Goal: Task Accomplishment & Management: Complete application form

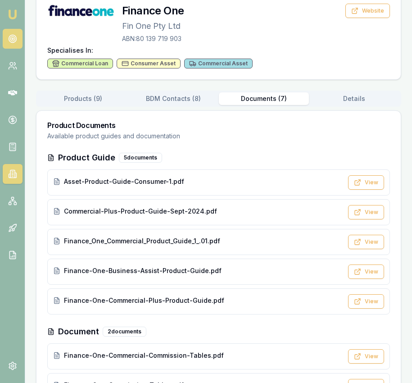
click at [13, 35] on icon at bounding box center [12, 38] width 9 height 9
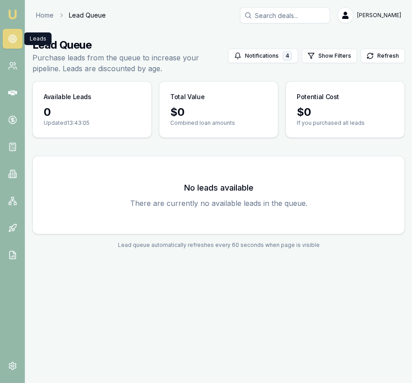
click at [13, 35] on circle at bounding box center [13, 39] width 8 height 8
click at [15, 14] on img at bounding box center [12, 14] width 11 height 11
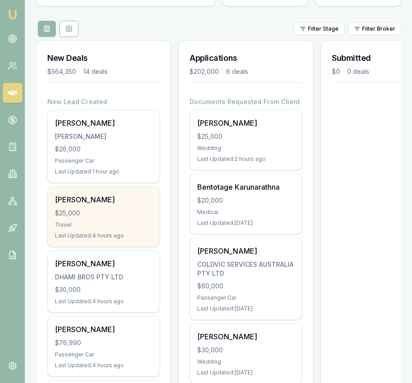
scroll to position [92, 0]
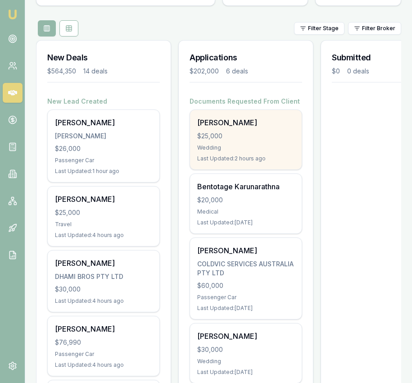
click at [219, 146] on div "Wedding" at bounding box center [245, 147] width 97 height 7
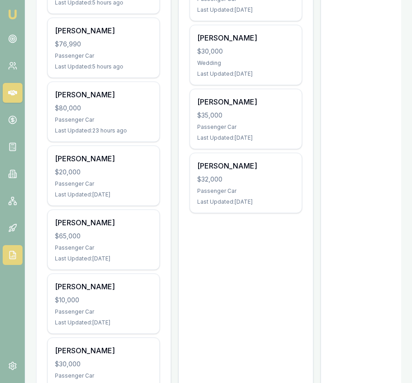
scroll to position [0, 0]
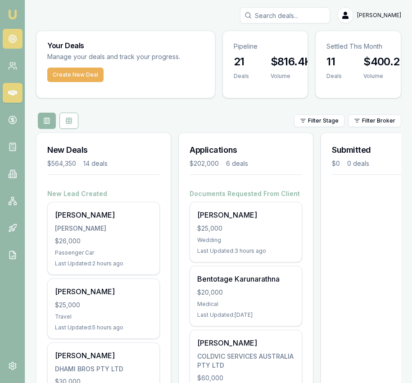
click at [16, 39] on circle at bounding box center [13, 39] width 8 height 8
click at [16, 40] on circle at bounding box center [13, 39] width 8 height 8
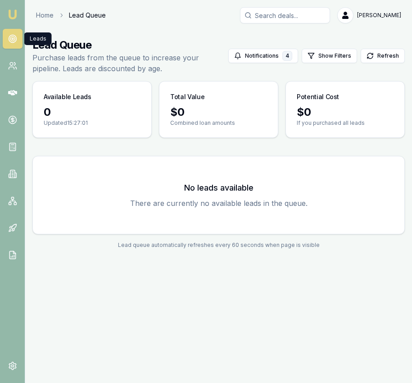
click at [14, 18] on img at bounding box center [12, 14] width 11 height 11
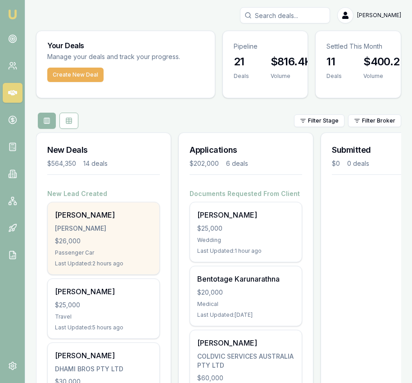
click at [142, 232] on div "[PERSON_NAME]" at bounding box center [103, 228] width 97 height 9
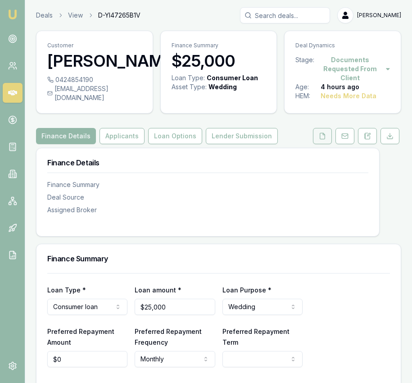
scroll to position [0, 0]
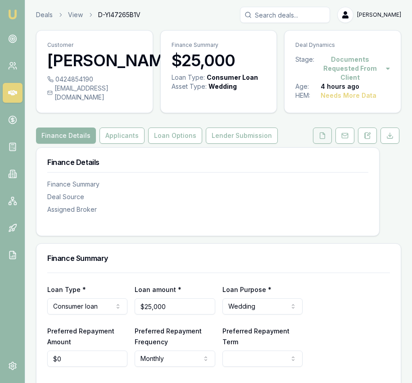
click at [318, 130] on button at bounding box center [322, 135] width 19 height 16
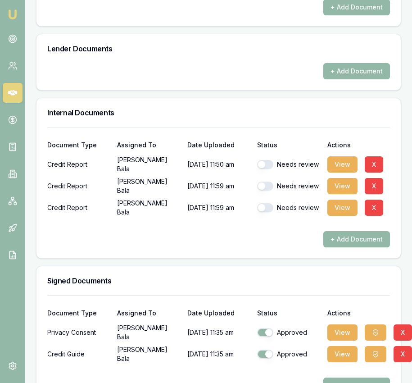
scroll to position [453, 0]
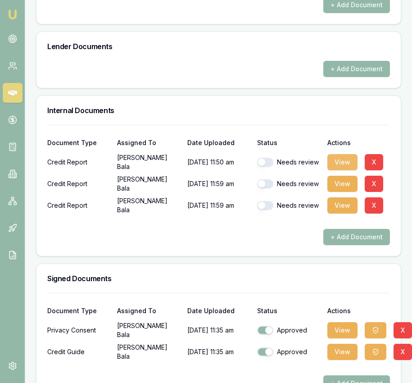
click at [332, 154] on button "View" at bounding box center [342, 162] width 30 height 16
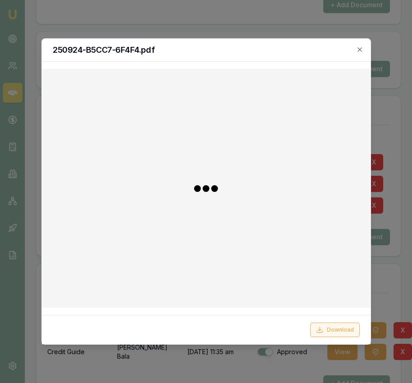
click at [333, 336] on button "Download" at bounding box center [335, 329] width 50 height 14
click at [363, 53] on div "250924-B5CC7-6F4F4.pdf" at bounding box center [206, 50] width 329 height 23
click at [361, 48] on icon "button" at bounding box center [359, 49] width 7 height 7
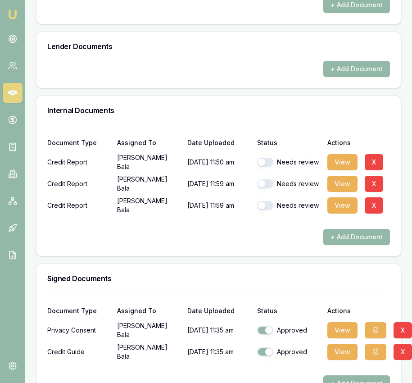
scroll to position [471, 0]
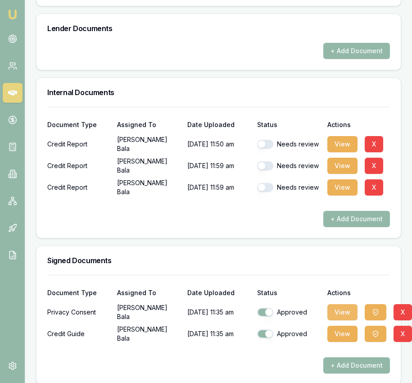
click at [333, 304] on button "View" at bounding box center [342, 312] width 30 height 16
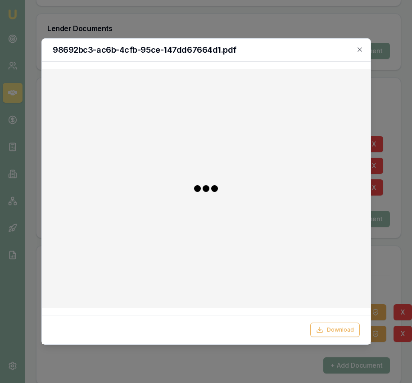
drag, startPoint x: 326, startPoint y: 329, endPoint x: 390, endPoint y: 300, distance: 69.5
click at [326, 329] on button "Download" at bounding box center [335, 329] width 50 height 14
click at [402, 268] on div at bounding box center [206, 191] width 412 height 383
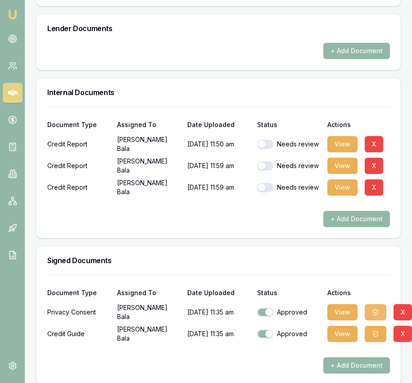
click at [375, 308] on icon "button" at bounding box center [375, 311] width 7 height 7
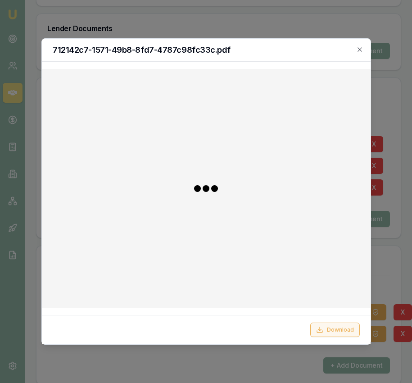
click at [340, 327] on button "Download" at bounding box center [335, 329] width 50 height 14
drag, startPoint x: 403, startPoint y: 279, endPoint x: 370, endPoint y: 288, distance: 34.2
click at [403, 279] on div at bounding box center [206, 191] width 412 height 383
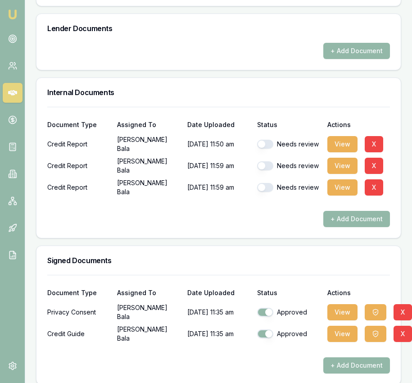
click at [268, 140] on button "button" at bounding box center [265, 144] width 16 height 9
checkbox input "true"
click at [266, 161] on button "button" at bounding box center [265, 165] width 16 height 9
checkbox input "true"
click at [266, 183] on button "button" at bounding box center [265, 187] width 16 height 9
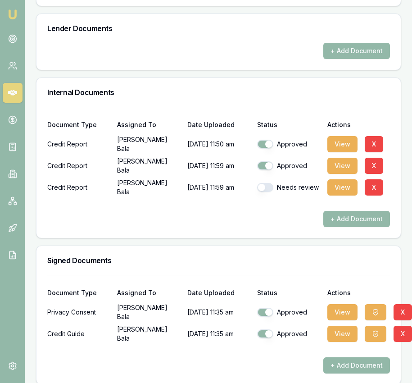
checkbox input "true"
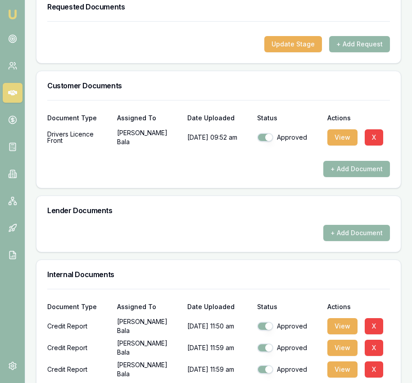
scroll to position [0, 0]
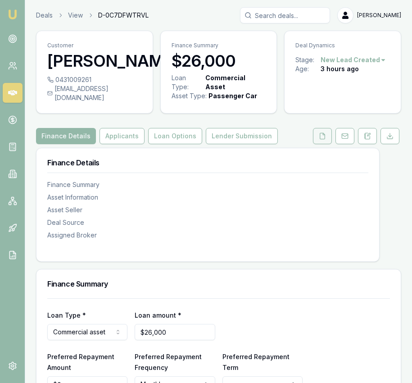
click at [317, 128] on button at bounding box center [322, 136] width 19 height 16
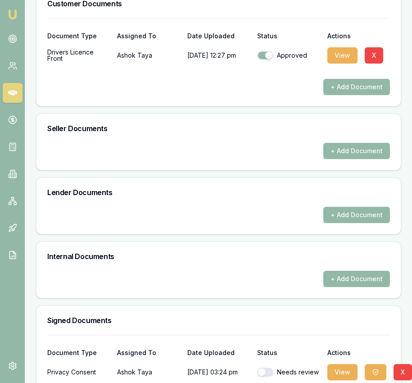
scroll to position [410, 0]
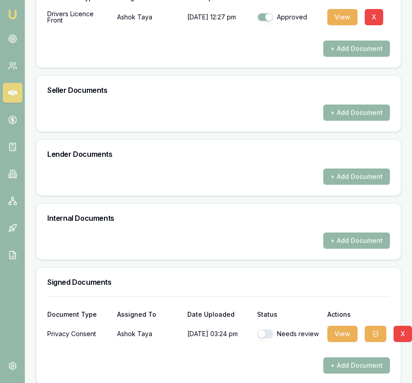
click at [267, 329] on button "button" at bounding box center [265, 333] width 16 height 9
checkbox input "true"
click at [335, 325] on button "View" at bounding box center [342, 333] width 30 height 16
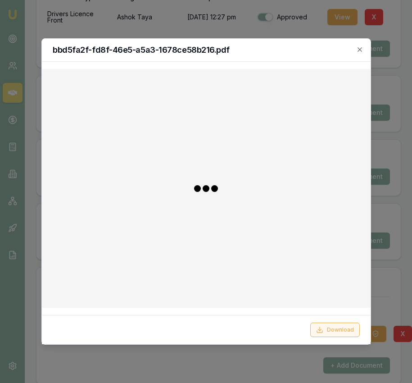
click at [319, 323] on button "Download" at bounding box center [335, 329] width 50 height 14
drag, startPoint x: 386, startPoint y: 298, endPoint x: 384, endPoint y: 307, distance: 9.2
click at [386, 298] on div at bounding box center [206, 191] width 412 height 383
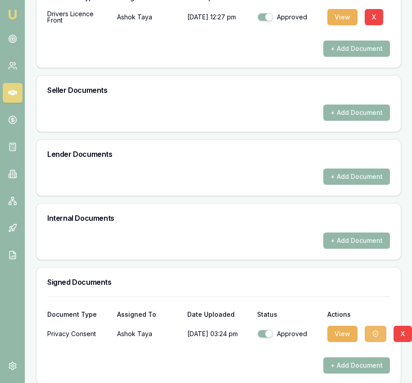
click at [377, 330] on icon "button" at bounding box center [375, 333] width 5 height 6
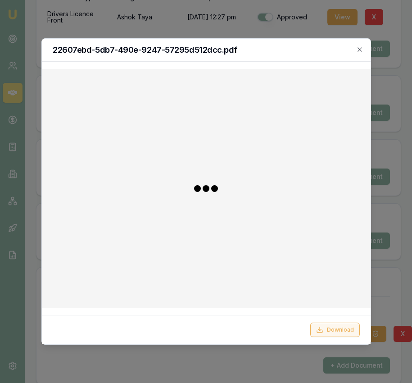
click at [346, 325] on button "Download" at bounding box center [335, 329] width 50 height 14
click at [398, 294] on div at bounding box center [206, 191] width 412 height 383
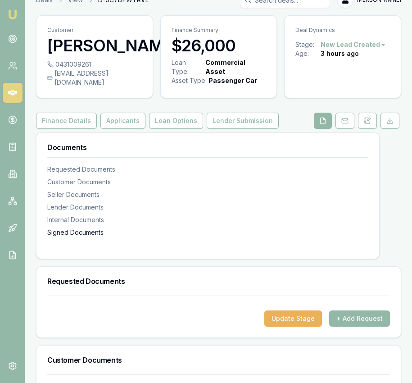
scroll to position [0, 0]
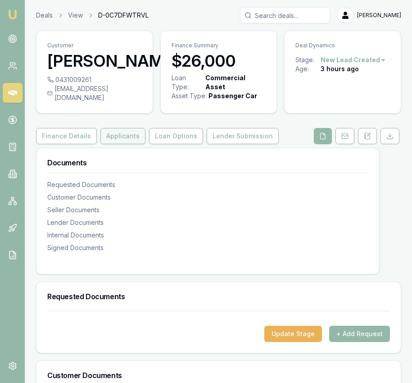
click at [114, 128] on button "Applicants" at bounding box center [122, 136] width 45 height 16
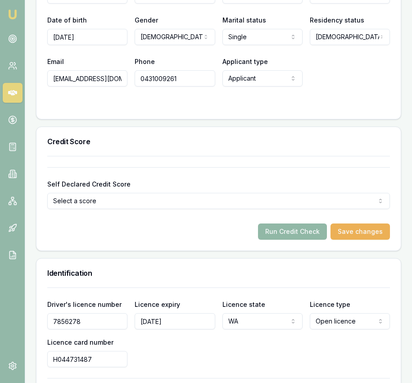
scroll to position [494, 0]
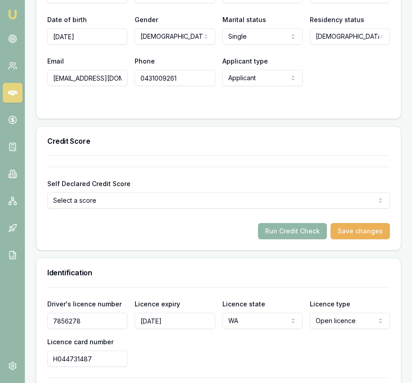
click at [288, 223] on button "Run Credit Check" at bounding box center [292, 231] width 69 height 16
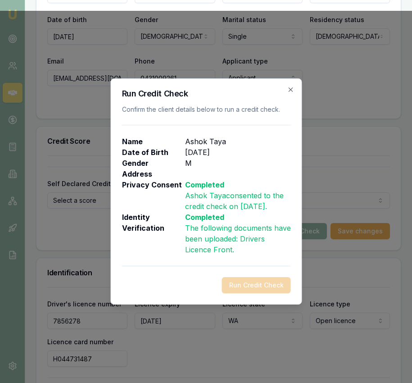
click at [288, 90] on icon "button" at bounding box center [290, 89] width 7 height 7
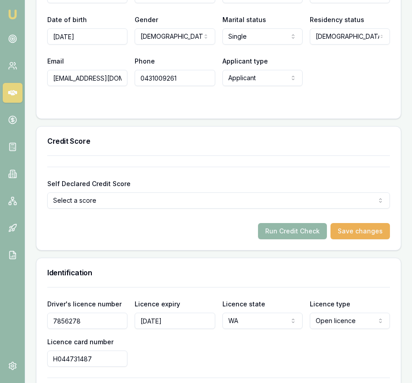
scroll to position [0, 0]
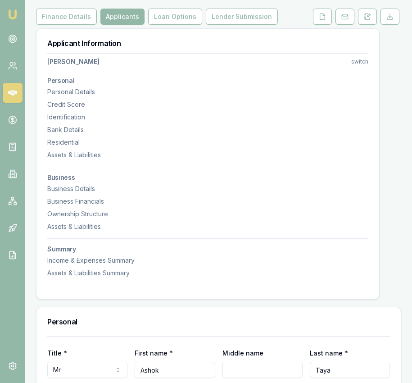
drag, startPoint x: 318, startPoint y: 13, endPoint x: 317, endPoint y: 22, distance: 9.5
click at [318, 13] on button at bounding box center [322, 17] width 19 height 16
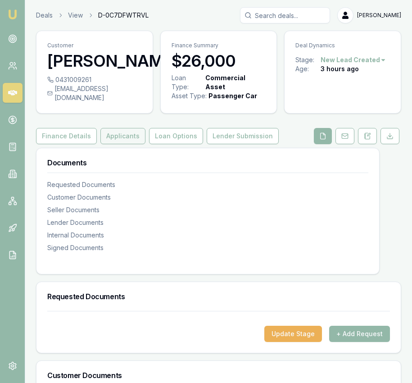
click at [111, 128] on button "Applicants" at bounding box center [122, 136] width 45 height 16
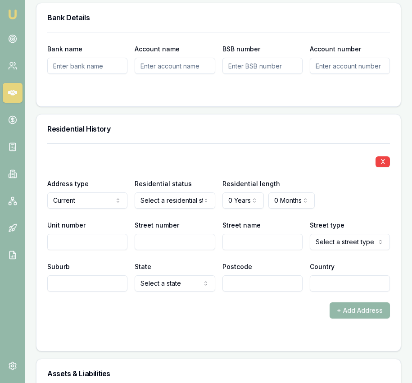
scroll to position [1039, 0]
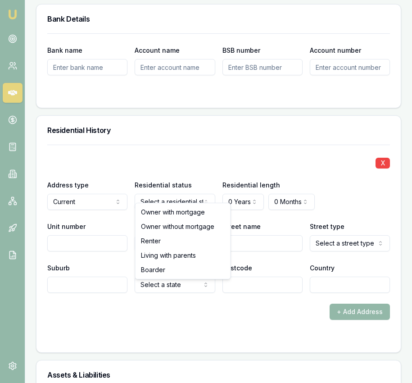
select select "RENTER"
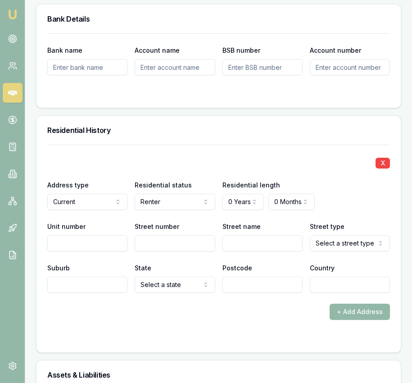
click at [239, 264] on div "Postcode" at bounding box center [262, 277] width 80 height 31
click at [247, 181] on div "Residential length 0 Years 0 Years 1 Year 2 Years 3 Years 4 Years 5 Years 6 Yea…" at bounding box center [262, 194] width 80 height 31
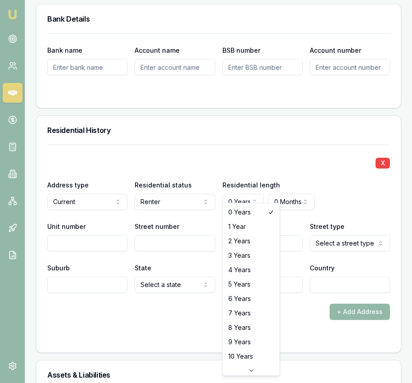
select select "4"
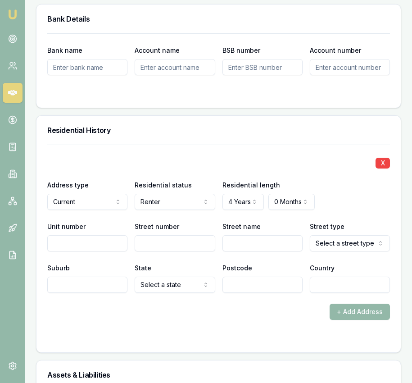
click at [170, 235] on input "Street number" at bounding box center [175, 243] width 80 height 16
type input "6"
type input "Grampian"
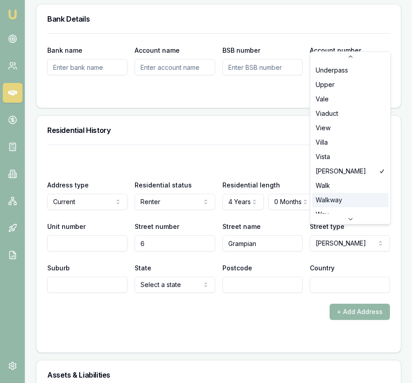
scroll to position [2696, 0]
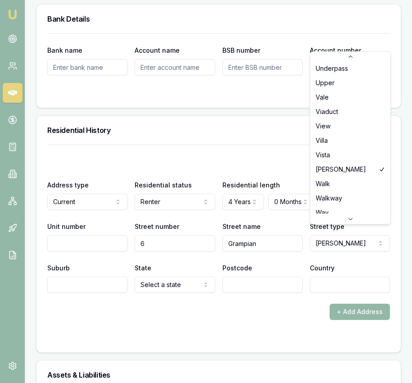
select select "Way"
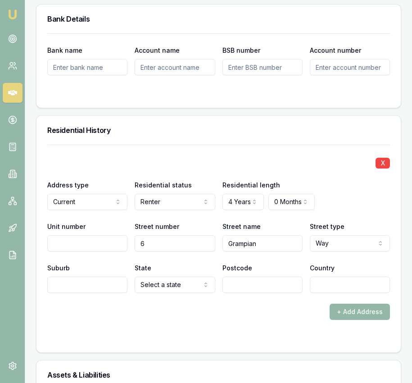
click at [99, 279] on input "Suburb" at bounding box center [87, 284] width 80 height 16
type input "Caversham"
select select "WA"
type input "6055"
type input "Australia"
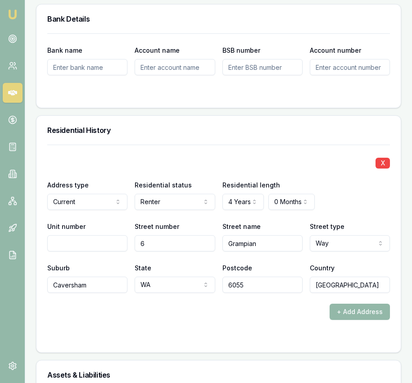
click at [101, 323] on form "X Address type Current Current Previous Residential status Renter Owner with mo…" at bounding box center [218, 242] width 342 height 197
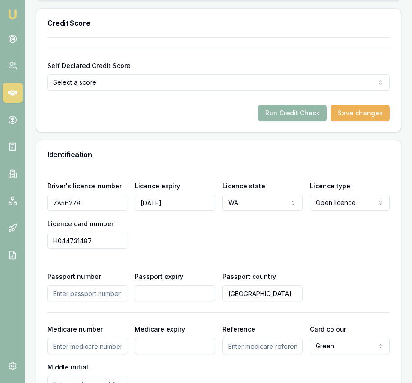
scroll to position [612, 0]
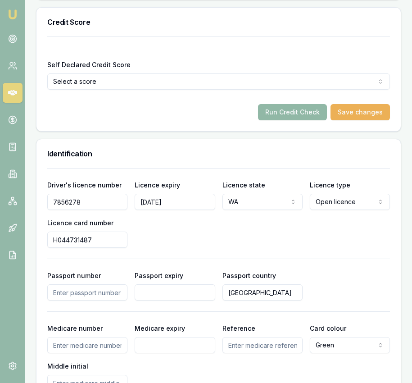
click at [304, 104] on button "Run Credit Check" at bounding box center [292, 112] width 69 height 16
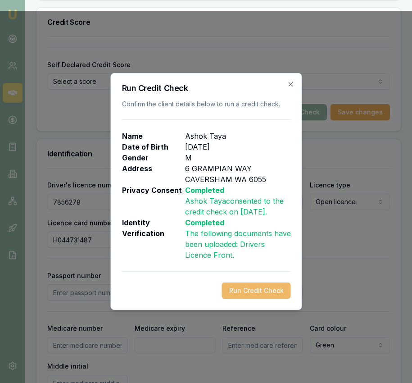
drag, startPoint x: 238, startPoint y: 288, endPoint x: 235, endPoint y: 284, distance: 4.6
click at [238, 288] on button "Run Credit Check" at bounding box center [255, 290] width 69 height 16
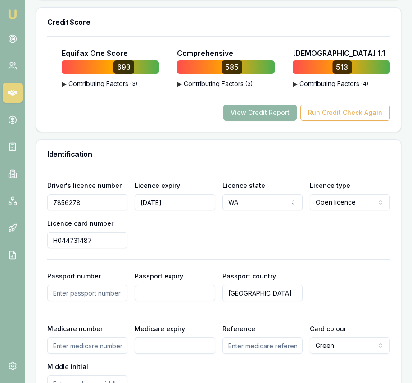
click at [270, 109] on button "View Credit Report" at bounding box center [259, 112] width 73 height 16
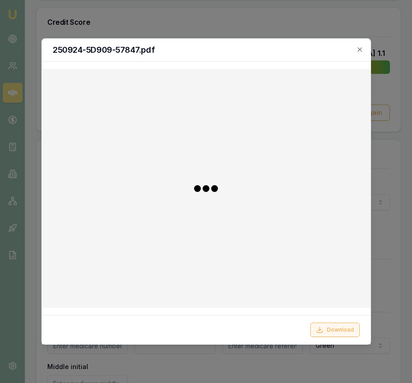
click at [327, 325] on button "Download" at bounding box center [335, 329] width 50 height 14
click at [392, 183] on div at bounding box center [206, 191] width 412 height 383
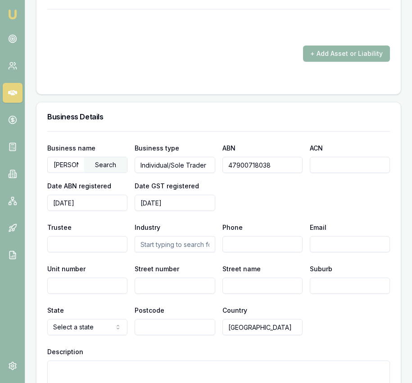
scroll to position [1419, 0]
click at [178, 236] on input "text" at bounding box center [175, 244] width 80 height 16
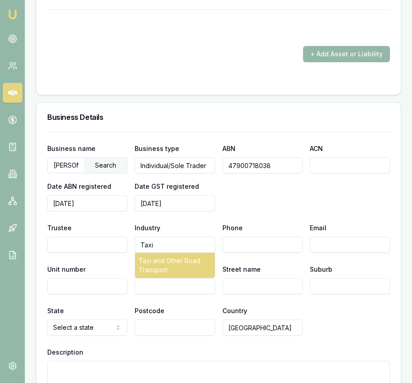
click at [178, 260] on div "Taxi and Other Road Transport" at bounding box center [174, 264] width 79 height 25
type input "Taxi and Other Road Transport"
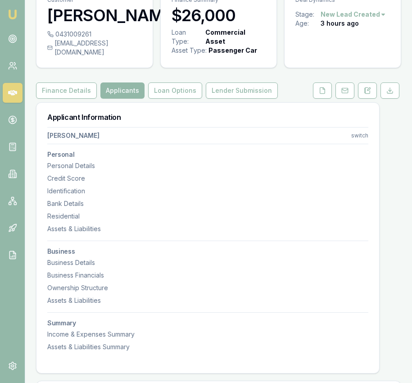
scroll to position [0, 0]
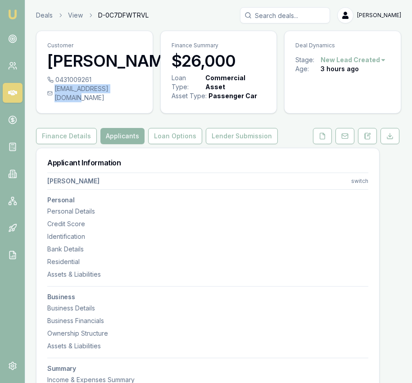
drag, startPoint x: 134, startPoint y: 89, endPoint x: 60, endPoint y: 89, distance: 73.8
click at [55, 88] on div "ashoktaya786@gmail.com" at bounding box center [94, 93] width 95 height 18
copy div "ashoktaya786@gmail.com"
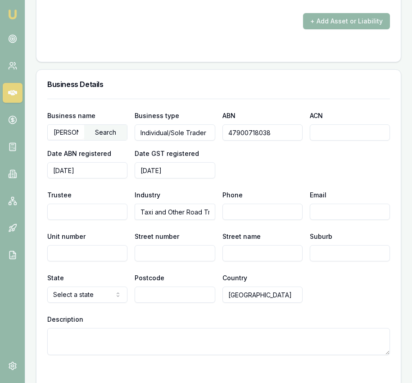
scroll to position [1451, 0]
drag, startPoint x: 330, startPoint y: 210, endPoint x: 331, endPoint y: 204, distance: 5.9
click at [330, 210] on input "Email" at bounding box center [350, 212] width 80 height 16
paste input "ashoktaya786@gmail.com"
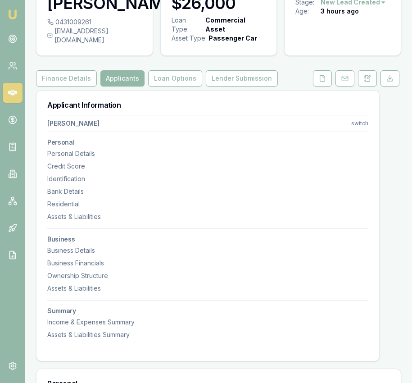
scroll to position [0, 0]
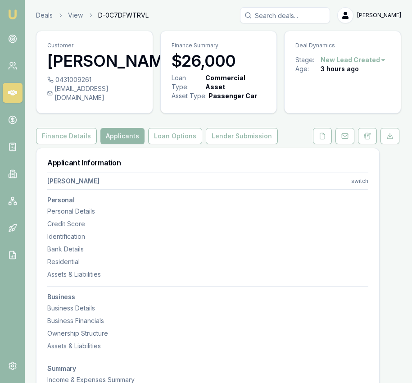
type input "ashoktaya786@gmail.com"
click at [100, 78] on div "0431009261" at bounding box center [94, 79] width 95 height 9
drag, startPoint x: 99, startPoint y: 79, endPoint x: 91, endPoint y: 80, distance: 7.3
click at [91, 80] on div "0431009261" at bounding box center [94, 79] width 95 height 9
copy div "0431009261"
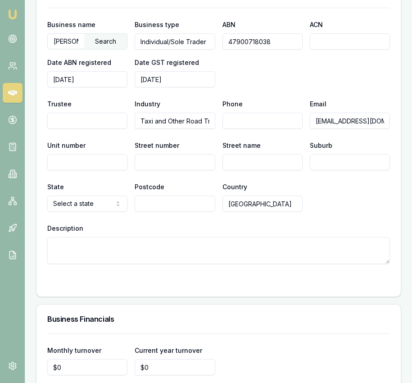
scroll to position [1525, 0]
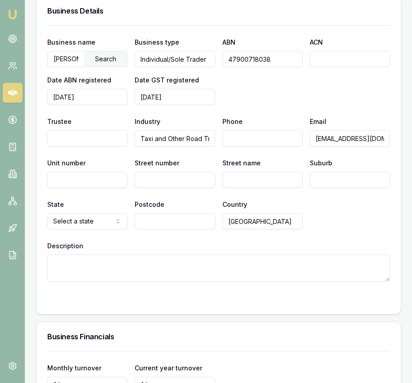
click at [248, 130] on input "Phone" at bounding box center [262, 138] width 80 height 16
paste input "0431 009 261"
type input "0431 009 261"
click at [181, 175] on input "Street number" at bounding box center [175, 179] width 80 height 16
type input "6"
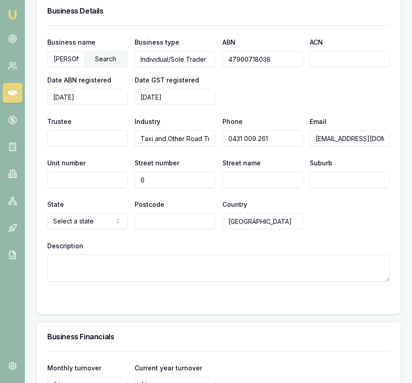
click at [241, 171] on input "Street name" at bounding box center [262, 179] width 80 height 16
type input "Grampian Way"
type input "Caversham"
select select "WA"
type input "6055"
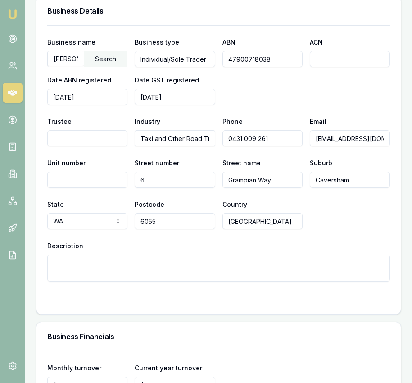
click at [188, 198] on div "Postcode 6055" at bounding box center [175, 213] width 80 height 31
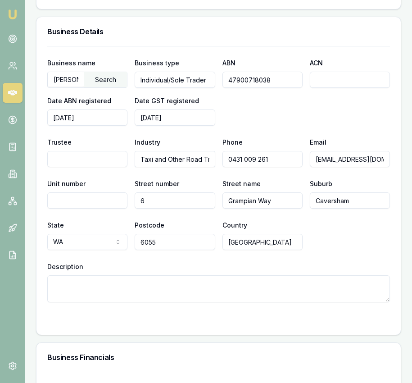
scroll to position [1512, 0]
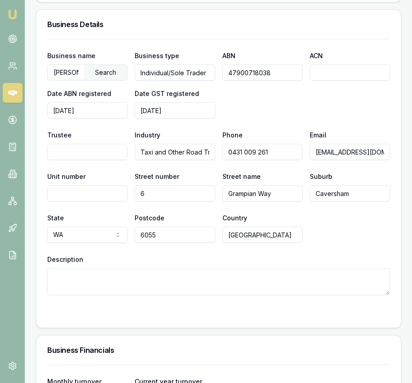
click at [147, 272] on textarea "Description" at bounding box center [218, 281] width 342 height 27
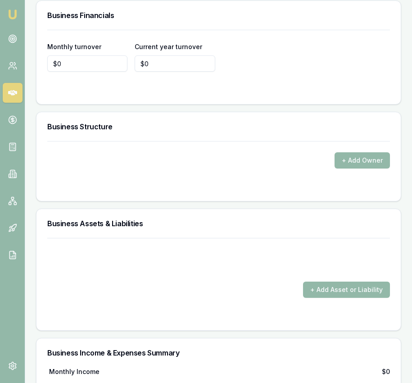
scroll to position [1826, 0]
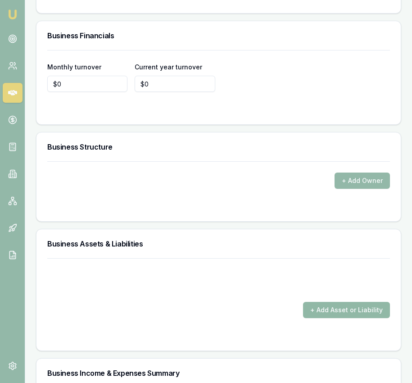
type textarea "taxi driver"
click at [333, 303] on button "+ Add Asset or Liability" at bounding box center [346, 310] width 87 height 16
click at [175, 311] on form "+ Add Asset or Liability" at bounding box center [218, 298] width 342 height 81
click at [329, 302] on button "+ Add Asset or Liability" at bounding box center [346, 310] width 87 height 16
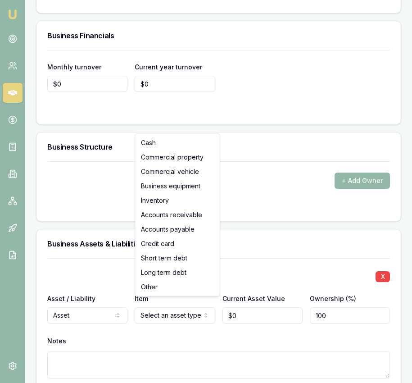
drag, startPoint x: 188, startPoint y: 145, endPoint x: 201, endPoint y: 175, distance: 32.6
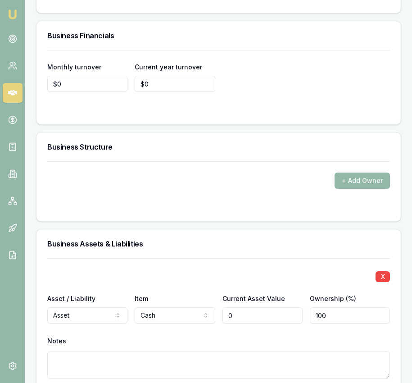
click at [245, 310] on input "0" at bounding box center [262, 315] width 80 height 16
type input "5"
type input "$6,500"
click at [315, 269] on div "X" at bounding box center [218, 275] width 342 height 13
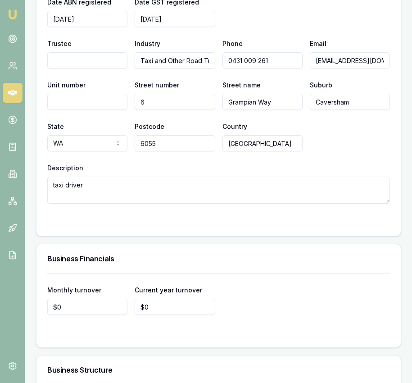
scroll to position [1602, 0]
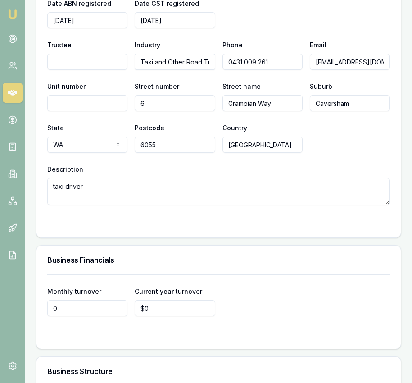
click at [95, 300] on input "0" at bounding box center [87, 308] width 80 height 16
type input "10000"
type input "0"
type input "$10,000"
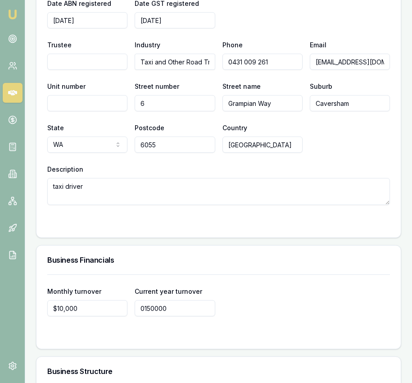
type input "$150,000"
click at [204, 256] on h3 "Business Financials" at bounding box center [218, 259] width 342 height 7
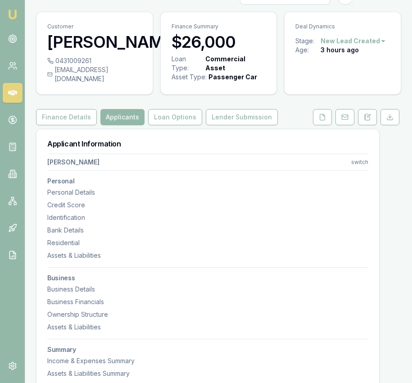
scroll to position [22, 0]
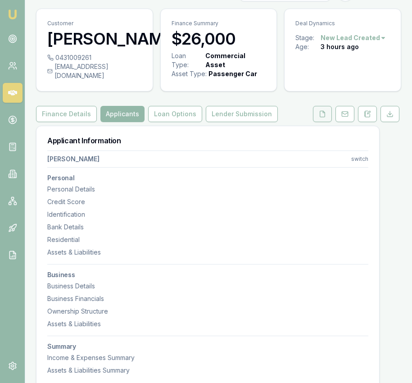
click at [319, 110] on button at bounding box center [322, 114] width 19 height 16
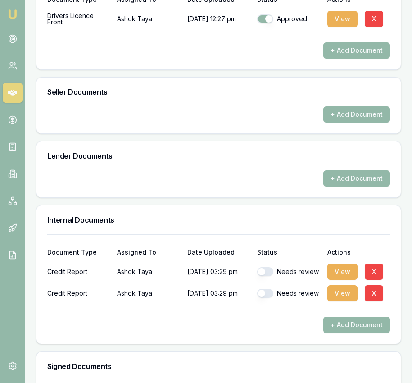
scroll to position [409, 0]
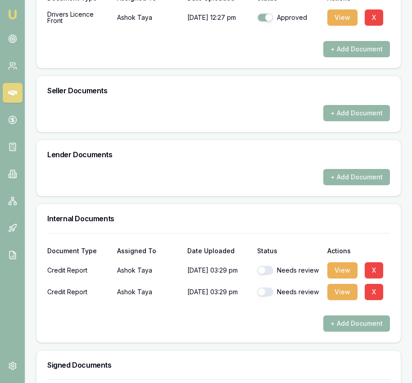
click at [273, 266] on div "Needs review" at bounding box center [288, 270] width 63 height 9
drag, startPoint x: 269, startPoint y: 256, endPoint x: 269, endPoint y: 264, distance: 7.7
click at [269, 261] on div "Needs review" at bounding box center [288, 270] width 63 height 18
click at [269, 266] on button "button" at bounding box center [265, 270] width 16 height 9
checkbox input "true"
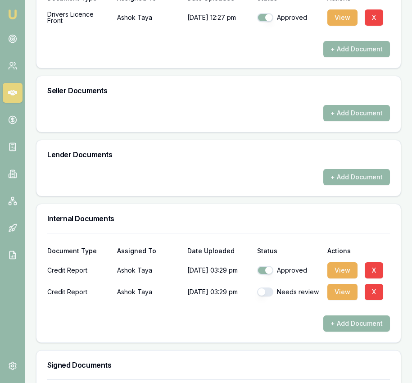
click at [268, 287] on button "button" at bounding box center [265, 291] width 16 height 9
checkbox input "true"
click at [340, 315] on button "+ Add Document" at bounding box center [356, 323] width 67 height 16
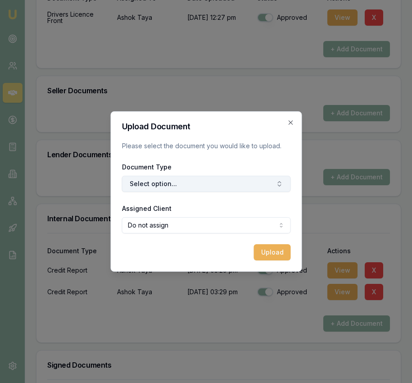
click at [197, 186] on button "Select option..." at bounding box center [206, 184] width 169 height 16
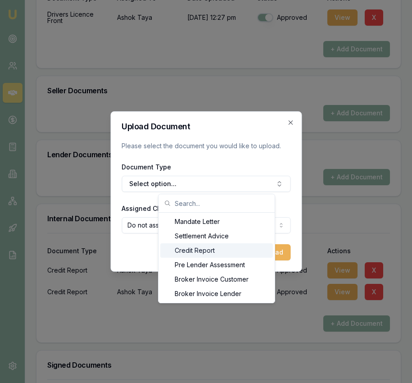
click at [212, 248] on div "Credit Report" at bounding box center [216, 250] width 113 height 14
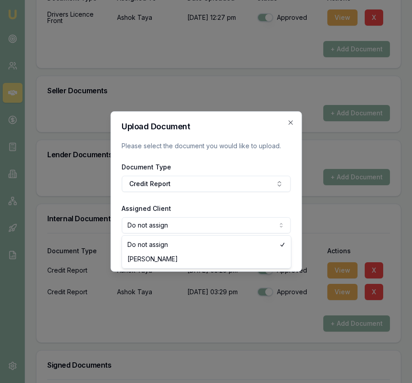
select select "U-MJ8PLD0C6F"
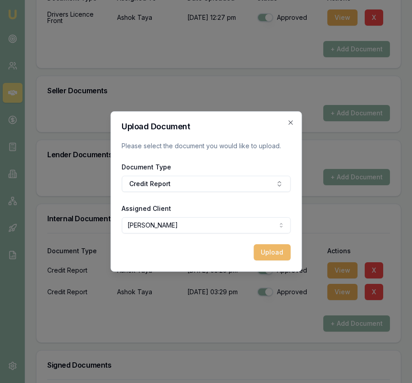
click at [256, 257] on button "Upload" at bounding box center [271, 252] width 37 height 16
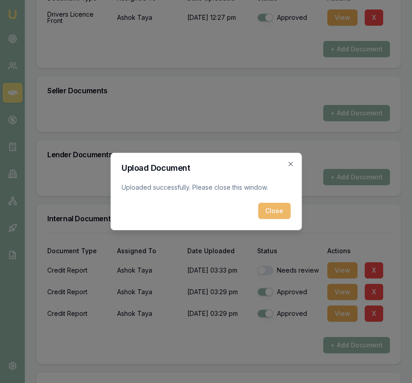
click at [276, 215] on button "Close" at bounding box center [274, 211] width 32 height 16
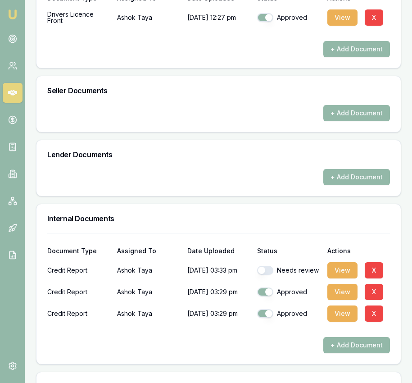
click at [266, 266] on button "button" at bounding box center [265, 270] width 16 height 9
checkbox input "true"
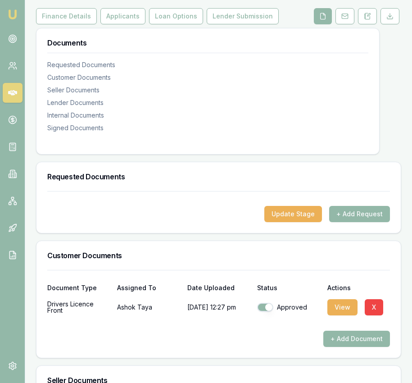
scroll to position [0, 0]
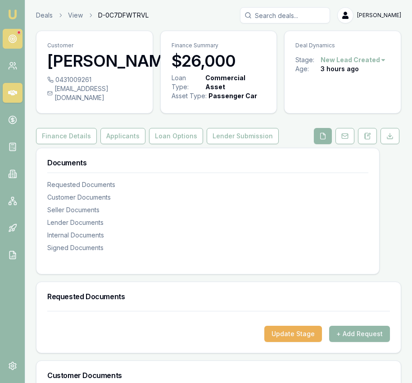
click at [11, 42] on circle at bounding box center [13, 39] width 8 height 8
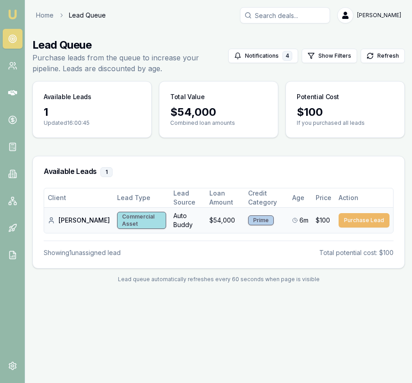
click at [354, 222] on button "Purchase Lead" at bounding box center [363, 220] width 51 height 14
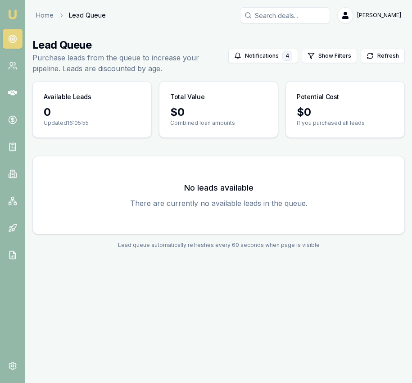
click at [14, 12] on img at bounding box center [12, 14] width 11 height 11
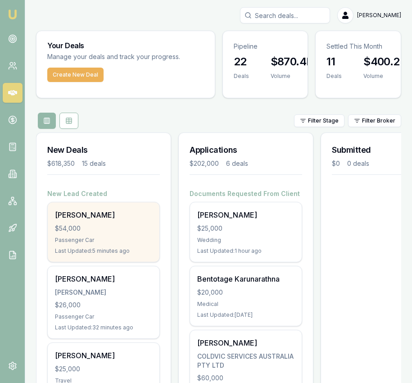
click at [115, 208] on div "Rebecca Olyslager $54,000 Passenger Car Last Updated: 5 minutes ago" at bounding box center [104, 231] width 112 height 59
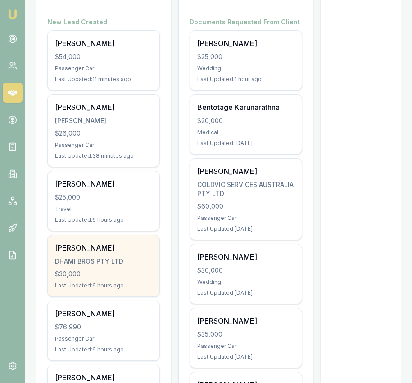
scroll to position [173, 0]
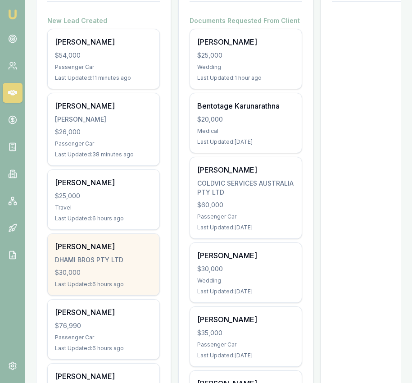
click at [139, 243] on div "[PERSON_NAME]" at bounding box center [103, 246] width 97 height 11
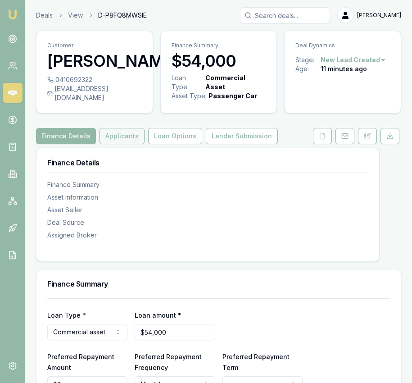
click at [127, 144] on button "Applicants" at bounding box center [121, 136] width 45 height 16
click at [116, 143] on button "Applicants" at bounding box center [121, 136] width 45 height 16
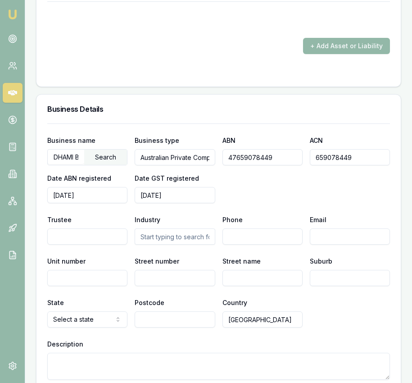
scroll to position [1283, 0]
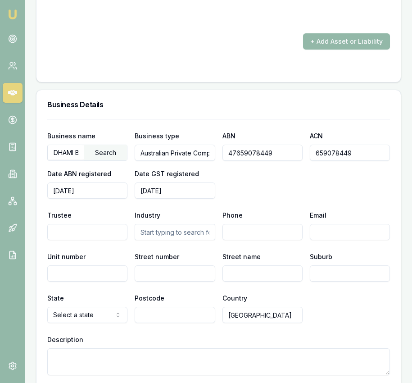
click at [245, 159] on input "47659078449" at bounding box center [262, 152] width 80 height 16
click at [246, 159] on input "47659078449" at bounding box center [262, 152] width 80 height 16
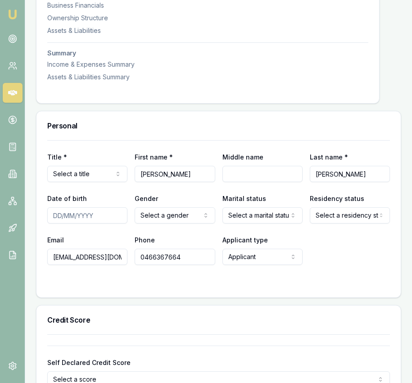
scroll to position [318, 0]
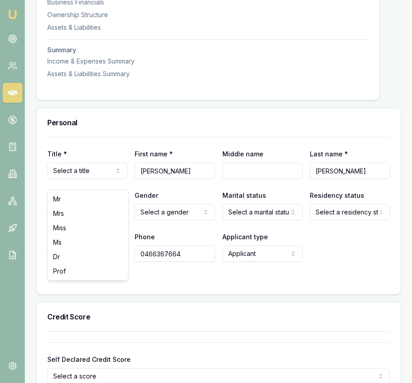
drag, startPoint x: 245, startPoint y: 159, endPoint x: 104, endPoint y: 182, distance: 143.2
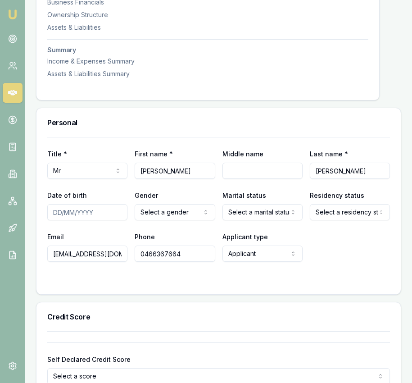
click at [51, 220] on input "Date of birth" at bounding box center [87, 212] width 80 height 16
type input "08/08/1996"
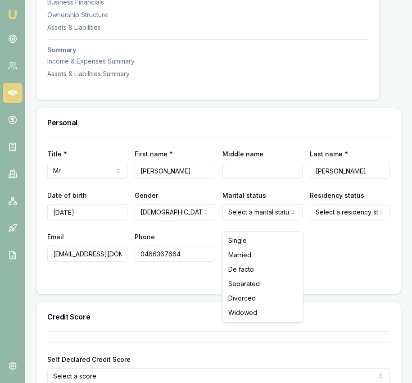
select select "MARRIED"
drag, startPoint x: 247, startPoint y: 256, endPoint x: 273, endPoint y: 248, distance: 27.5
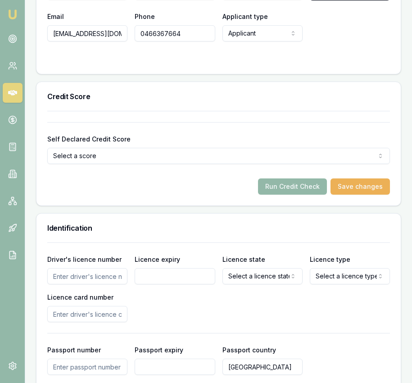
scroll to position [542, 0]
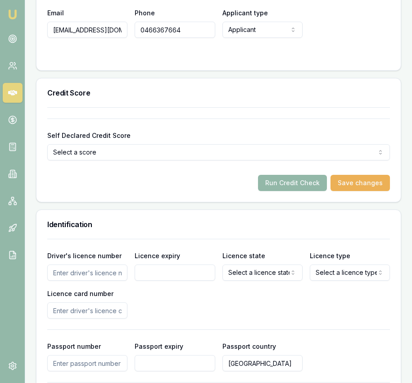
click at [99, 280] on input "Driver's licence number" at bounding box center [87, 272] width 80 height 16
type input "GM4581"
click at [158, 280] on input "Licence expiry" at bounding box center [175, 272] width 80 height 16
type input "04/04/2030"
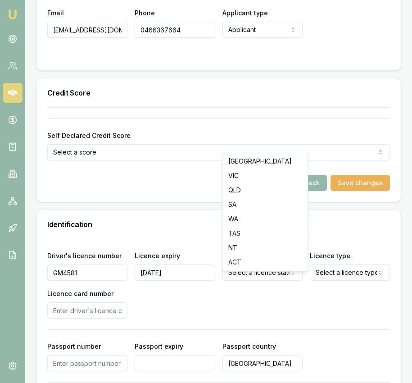
select select "SA"
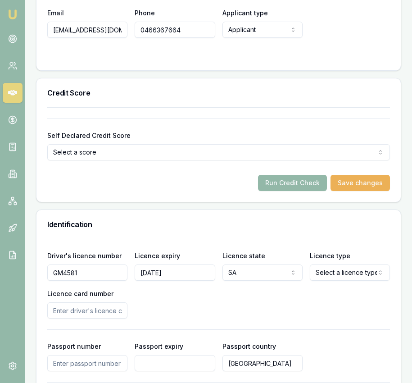
select select "OPEN_LICENCE"
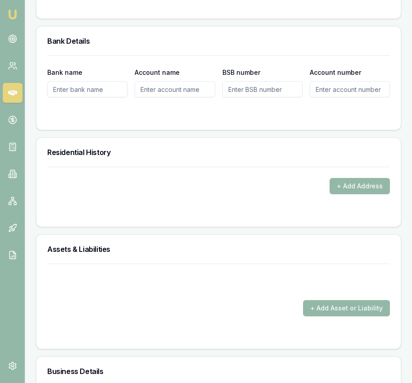
scroll to position [1027, 0]
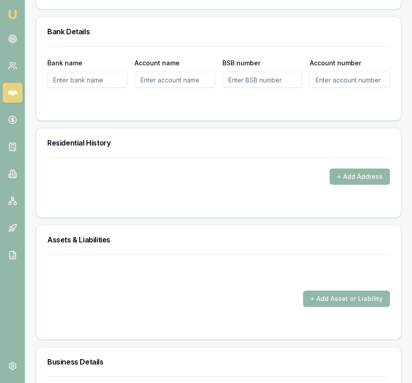
click at [344, 185] on button "+ Add Address" at bounding box center [359, 176] width 60 height 16
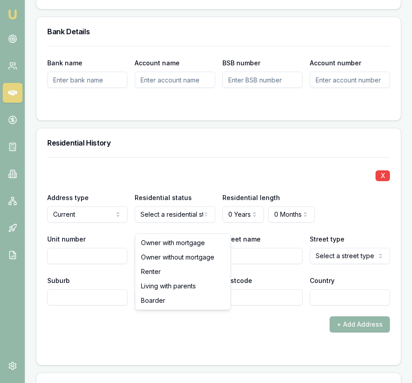
select select "RENTER"
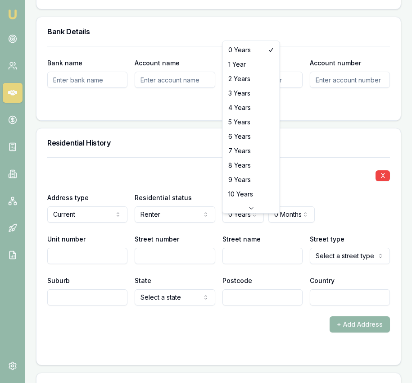
select select "2"
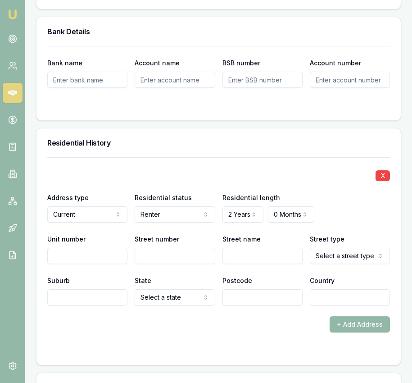
click at [162, 261] on input "Street number" at bounding box center [175, 256] width 80 height 16
type input "48"
click at [239, 262] on input "Street name" at bounding box center [262, 256] width 80 height 16
type input "Shea"
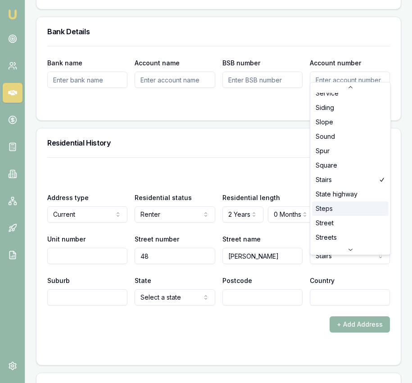
scroll to position [2346, 0]
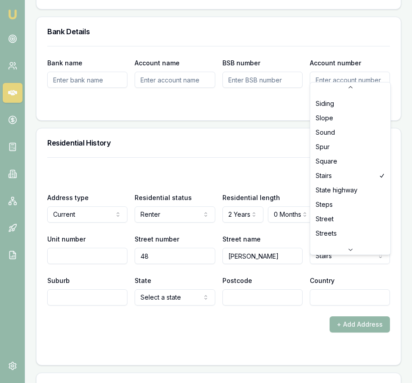
select select "Street"
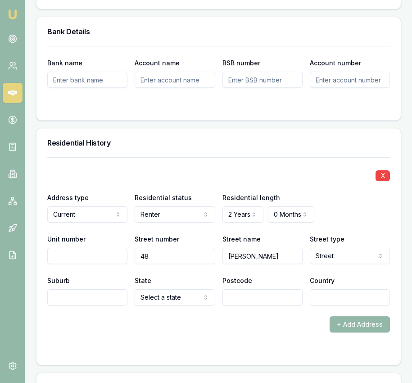
click at [67, 320] on div "X Address type Current Current Previous Residential status Renter Owner with mo…" at bounding box center [218, 244] width 342 height 175
click at [72, 305] on input "Suburb" at bounding box center [87, 297] width 80 height 16
type input "Bacchus Marsh"
select select "VIC"
type input "3340"
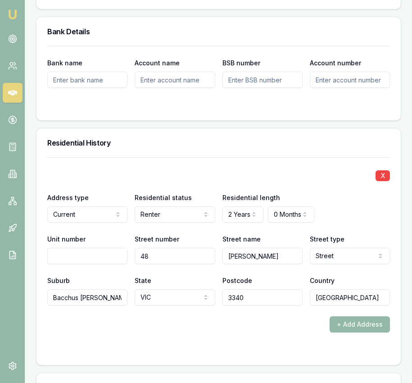
type input "Australia"
click at [101, 180] on div "X" at bounding box center [218, 174] width 342 height 13
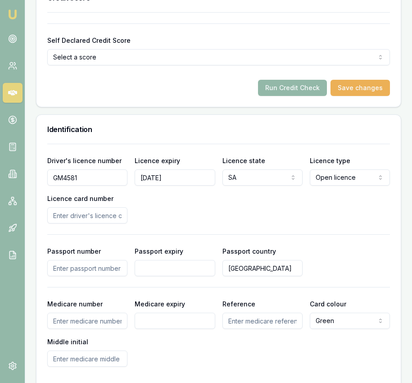
scroll to position [593, 0]
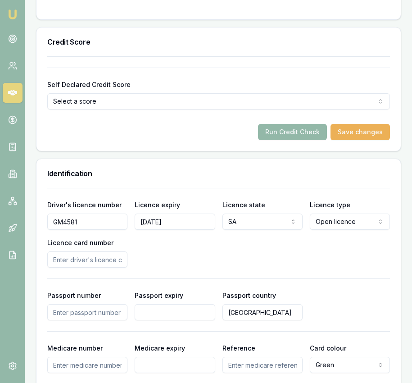
click at [80, 267] on input "Licence card number" at bounding box center [87, 259] width 80 height 16
type input "D03622101"
click at [263, 261] on div "Driver's licence number GM4581 Licence expiry 04/04/2030 Licence state SA NSW V…" at bounding box center [218, 233] width 342 height 68
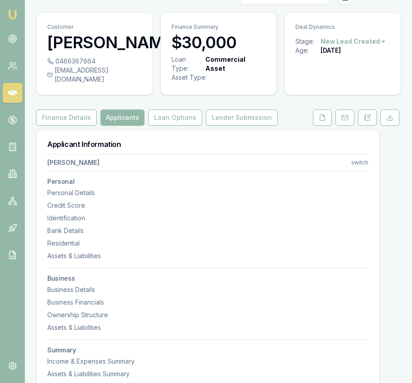
scroll to position [0, 0]
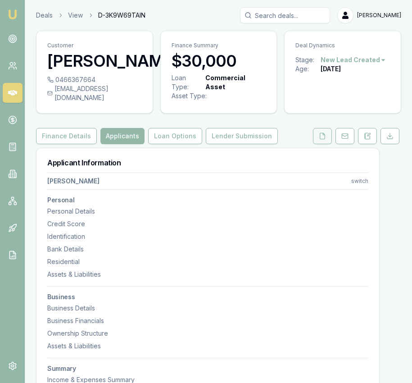
click at [320, 140] on icon at bounding box center [322, 135] width 7 height 7
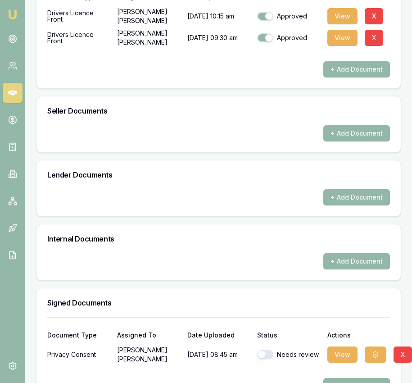
scroll to position [449, 0]
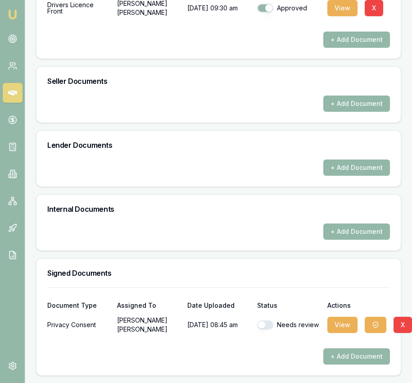
click at [259, 328] on button "button" at bounding box center [265, 324] width 16 height 9
checkbox input "true"
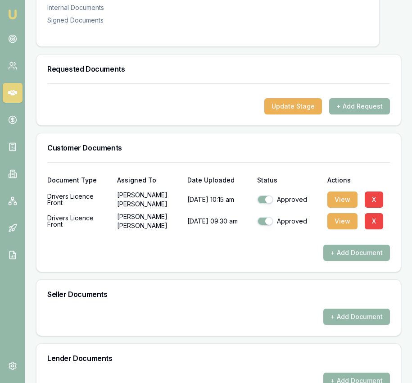
scroll to position [0, 0]
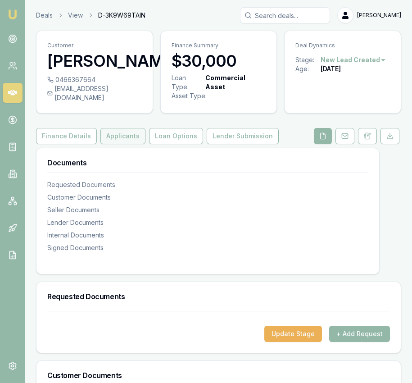
click at [126, 143] on button "Applicants" at bounding box center [122, 136] width 45 height 16
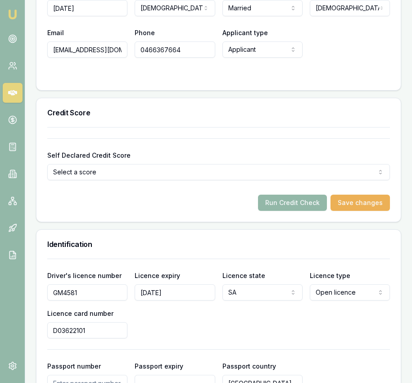
scroll to position [499, 0]
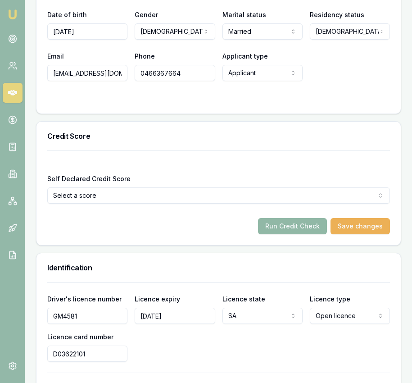
click at [300, 234] on button "Run Credit Check" at bounding box center [292, 226] width 69 height 16
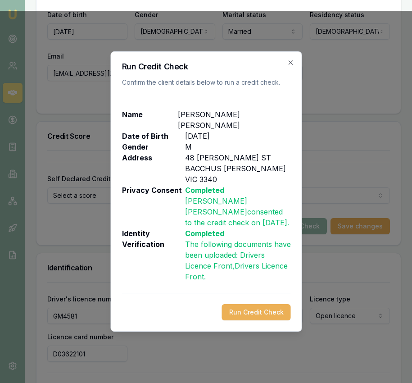
click at [261, 304] on button "Run Credit Check" at bounding box center [255, 312] width 69 height 16
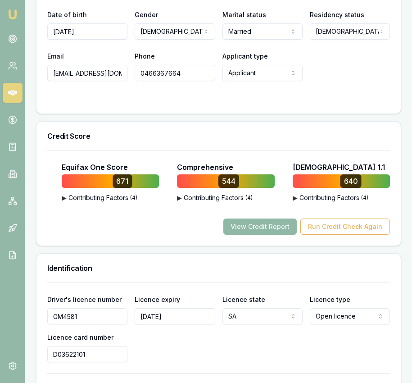
click at [273, 234] on button "View Credit Report" at bounding box center [259, 226] width 73 height 16
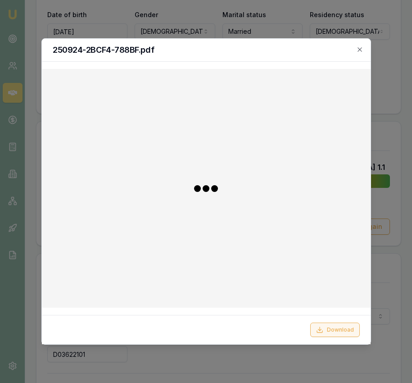
click at [349, 330] on button "Download" at bounding box center [335, 329] width 50 height 14
drag, startPoint x: 362, startPoint y: 50, endPoint x: 326, endPoint y: 62, distance: 38.3
click at [362, 50] on icon "button" at bounding box center [359, 49] width 7 height 7
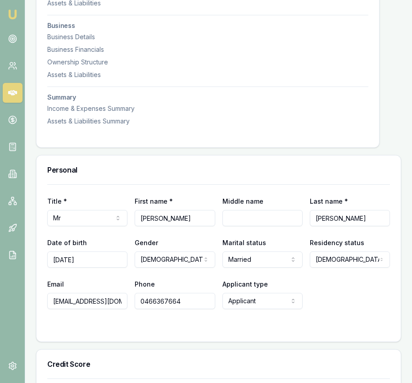
scroll to position [0, 0]
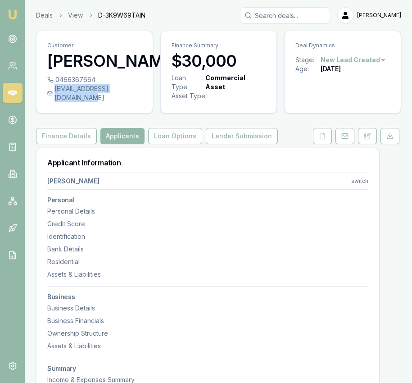
drag, startPoint x: 50, startPoint y: 104, endPoint x: 141, endPoint y: 108, distance: 90.6
click at [141, 102] on div "harneetsharma176@gmail.com" at bounding box center [94, 93] width 95 height 18
copy div "harneetsharma176@gmail.com"
click at [93, 84] on div "0466367664" at bounding box center [94, 79] width 95 height 9
copy div "0466367664"
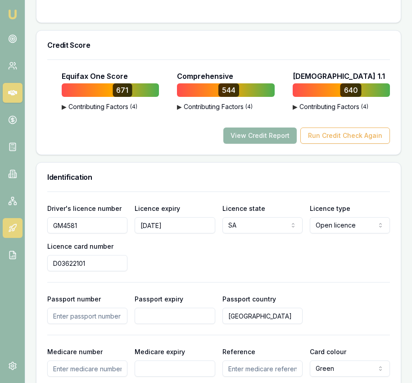
scroll to position [613, 0]
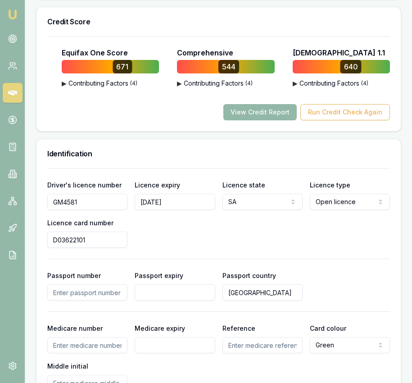
click at [85, 209] on input "GM4581" at bounding box center [87, 202] width 80 height 16
click at [82, 248] on input "D03622101" at bounding box center [87, 239] width 80 height 16
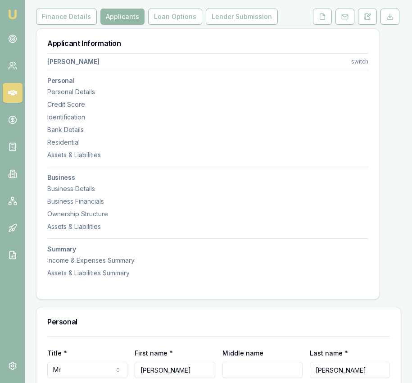
scroll to position [0, 0]
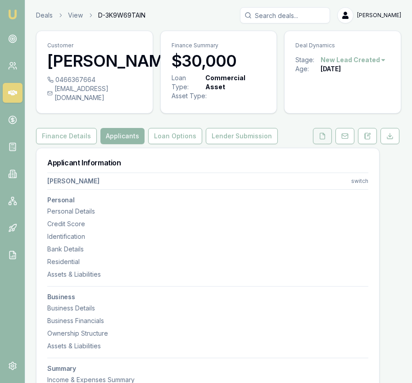
click at [322, 140] on icon at bounding box center [322, 135] width 7 height 7
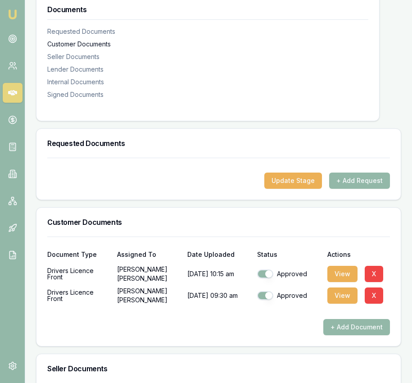
scroll to position [449, 0]
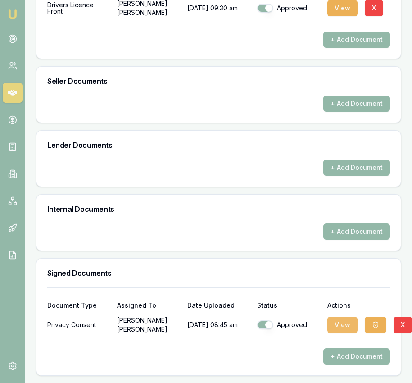
click at [338, 322] on button "View" at bounding box center [342, 324] width 30 height 16
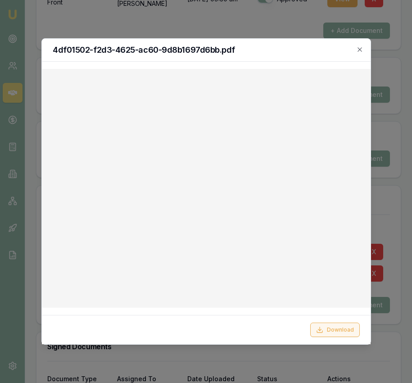
click at [333, 324] on button "Download" at bounding box center [335, 329] width 50 height 14
click at [396, 295] on div at bounding box center [206, 191] width 412 height 383
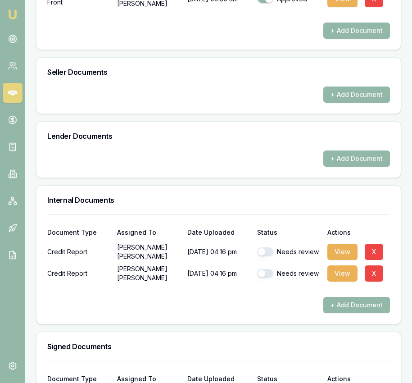
click at [263, 278] on button "button" at bounding box center [265, 273] width 16 height 9
checkbox input "true"
click at [267, 256] on button "button" at bounding box center [265, 251] width 16 height 9
checkbox input "true"
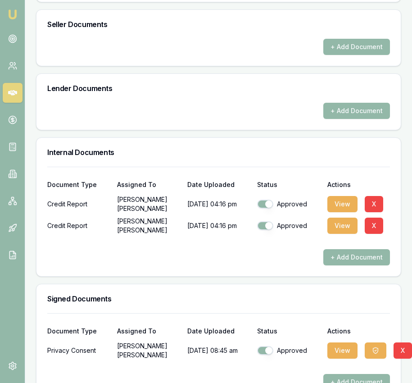
scroll to position [531, 0]
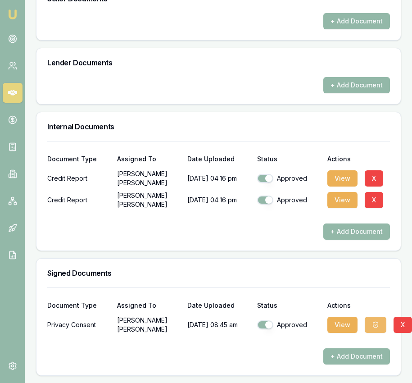
click at [378, 328] on icon "button" at bounding box center [375, 324] width 7 height 7
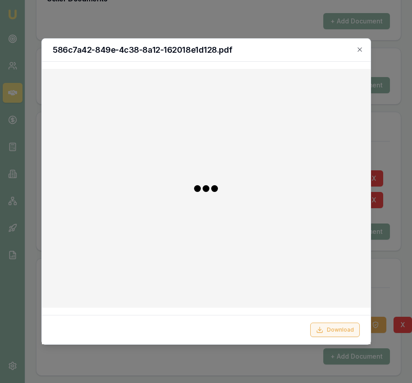
click at [335, 330] on button "Download" at bounding box center [335, 329] width 50 height 14
